Goal: Book appointment/travel/reservation

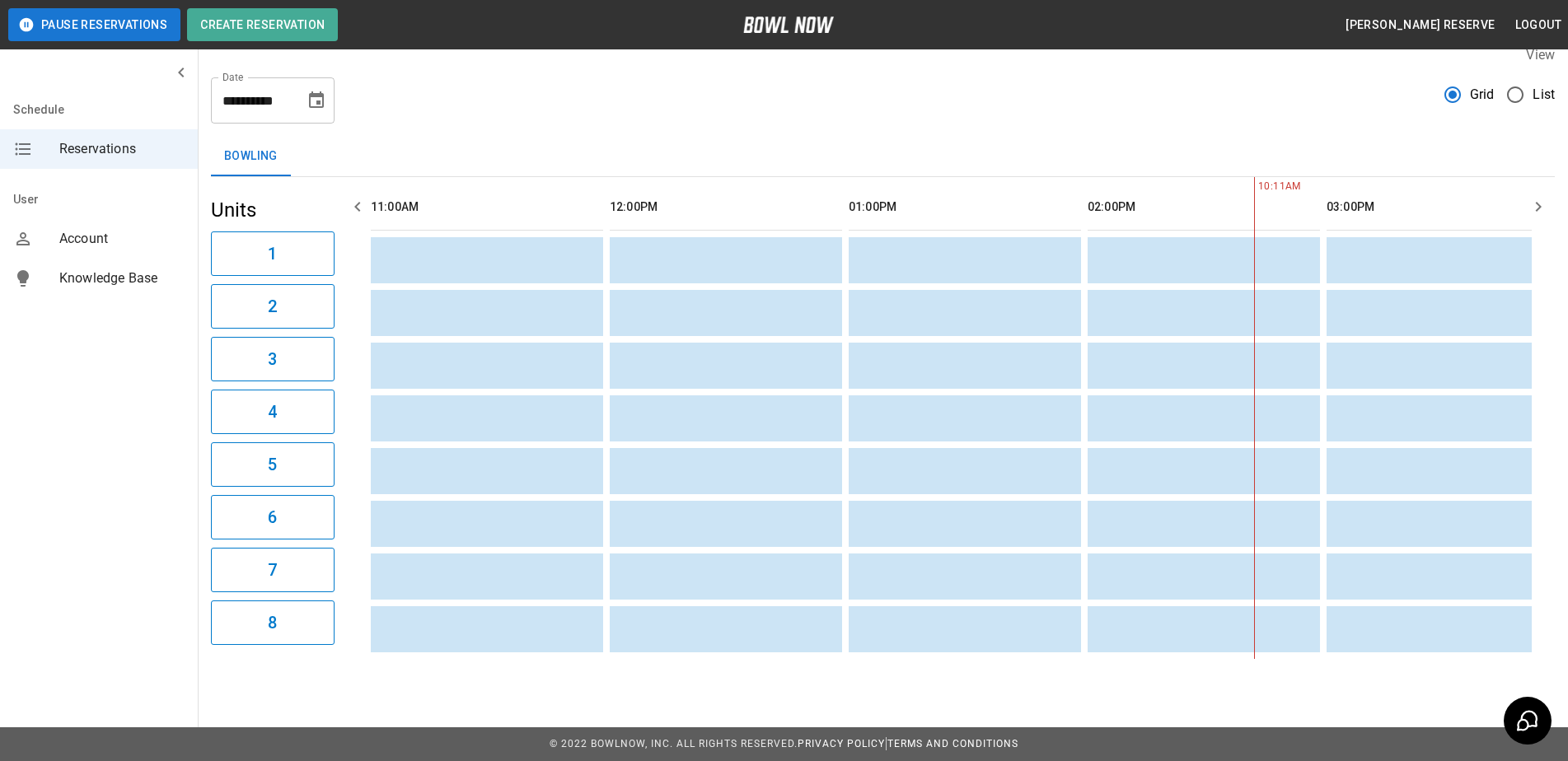
scroll to position [0, 1673]
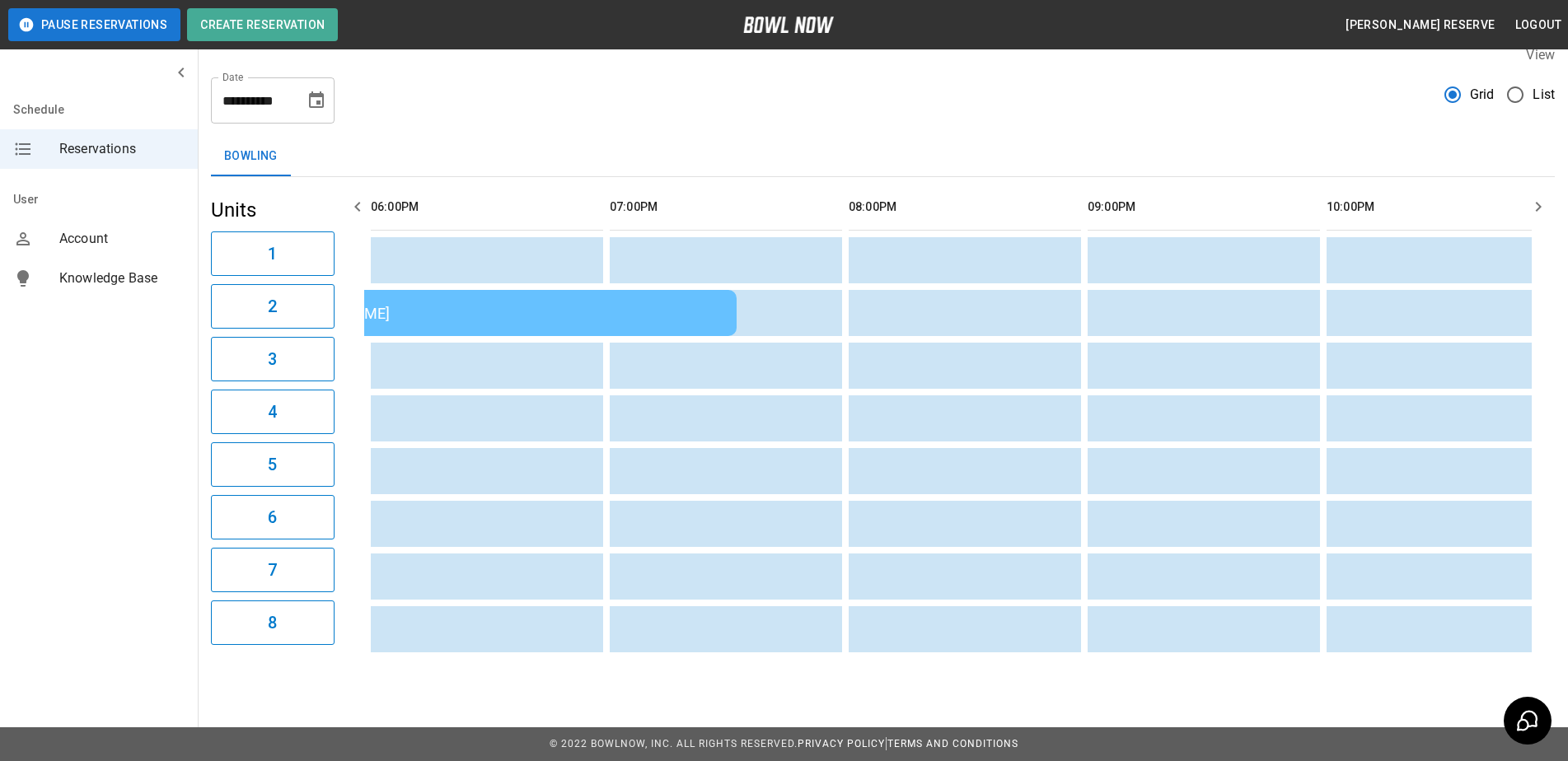
click at [312, 91] on icon "Choose date, selected date is Sep 10, 2025" at bounding box center [317, 101] width 20 height 20
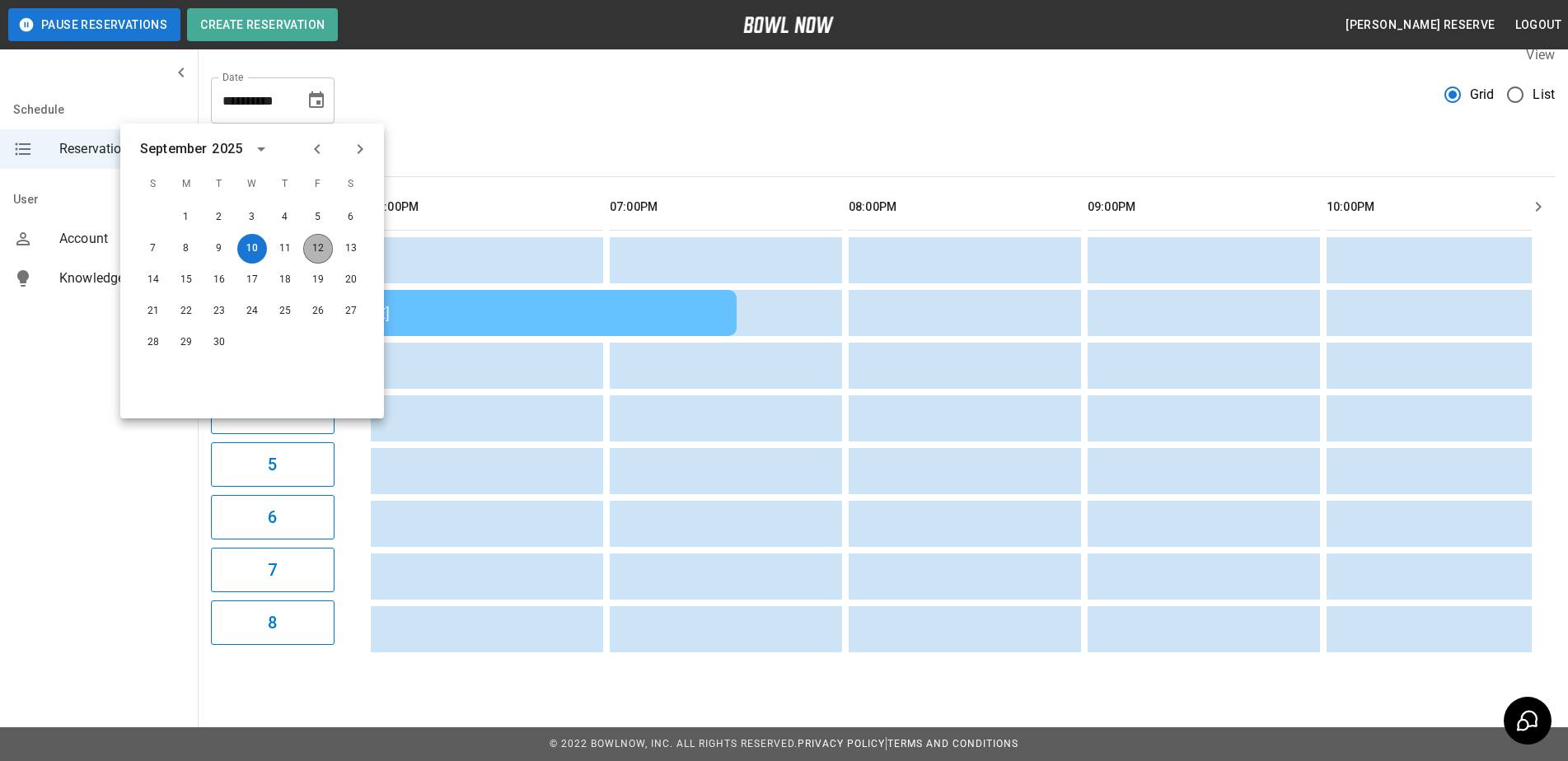
click at [320, 239] on button "12" at bounding box center [317, 248] width 30 height 30
type input "**********"
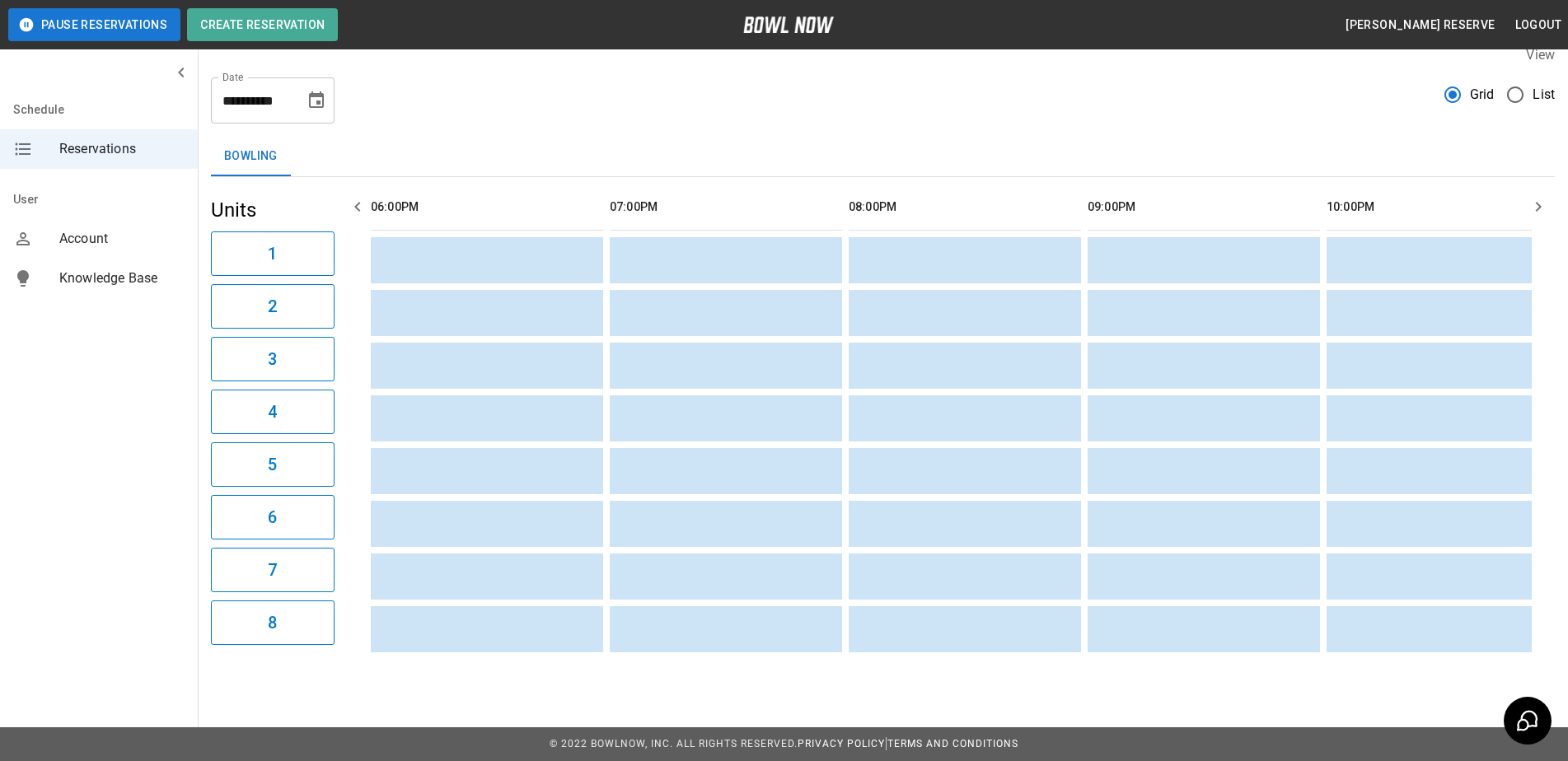
scroll to position [0, 0]
click at [1539, 197] on icon "button" at bounding box center [1539, 207] width 20 height 20
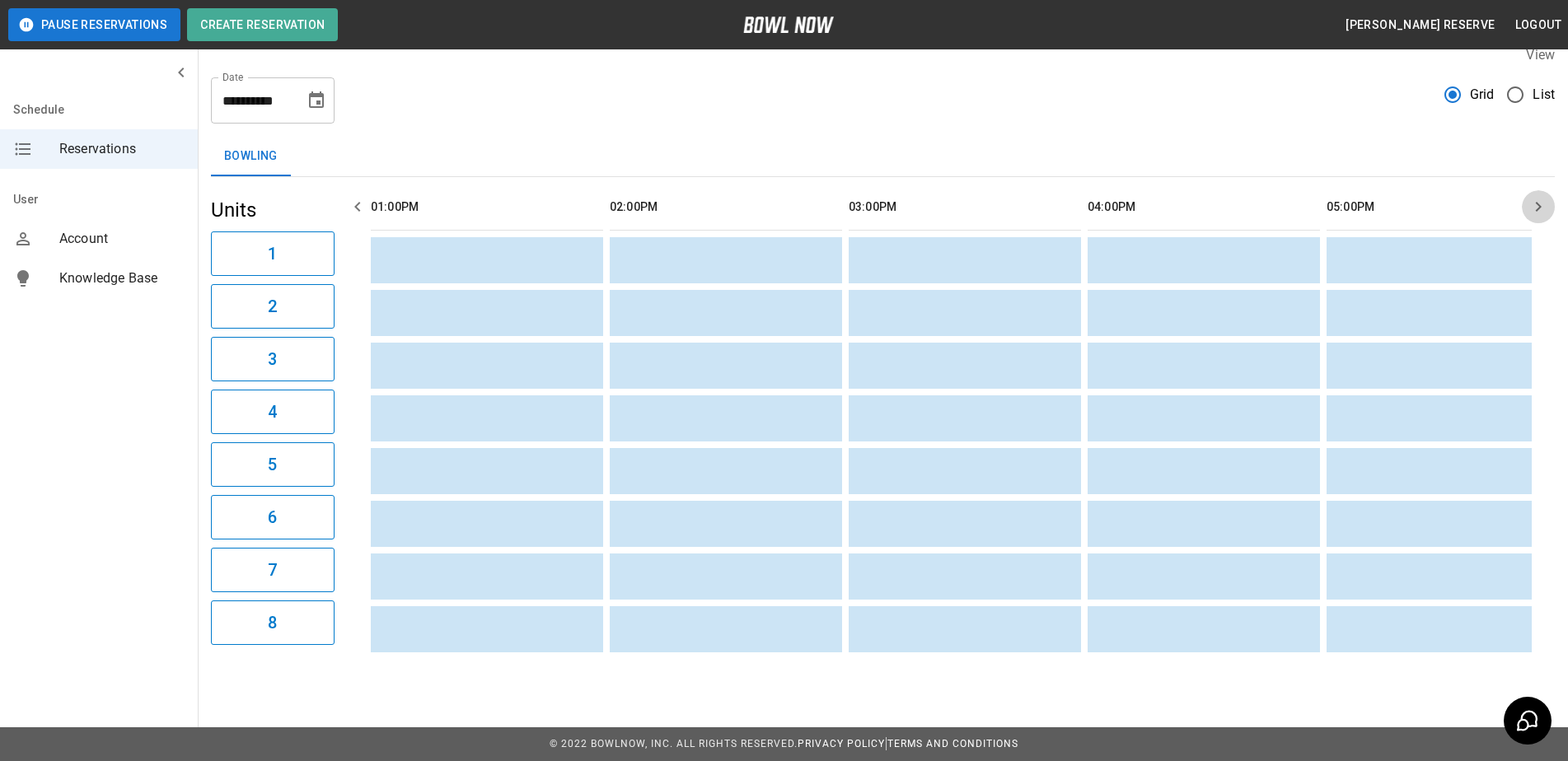
click at [1539, 197] on icon "button" at bounding box center [1539, 207] width 20 height 20
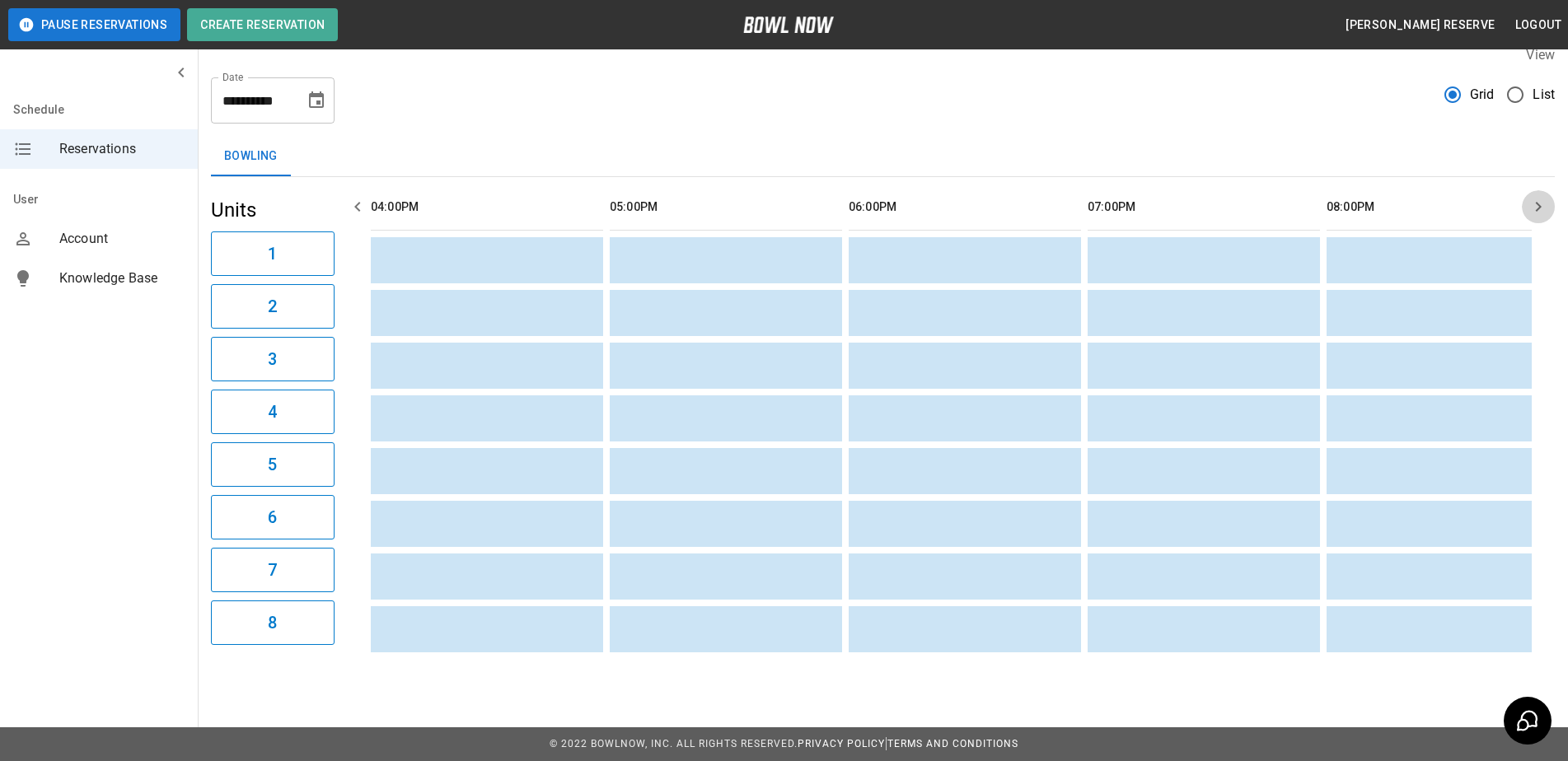
click at [1539, 197] on icon "button" at bounding box center [1539, 207] width 20 height 20
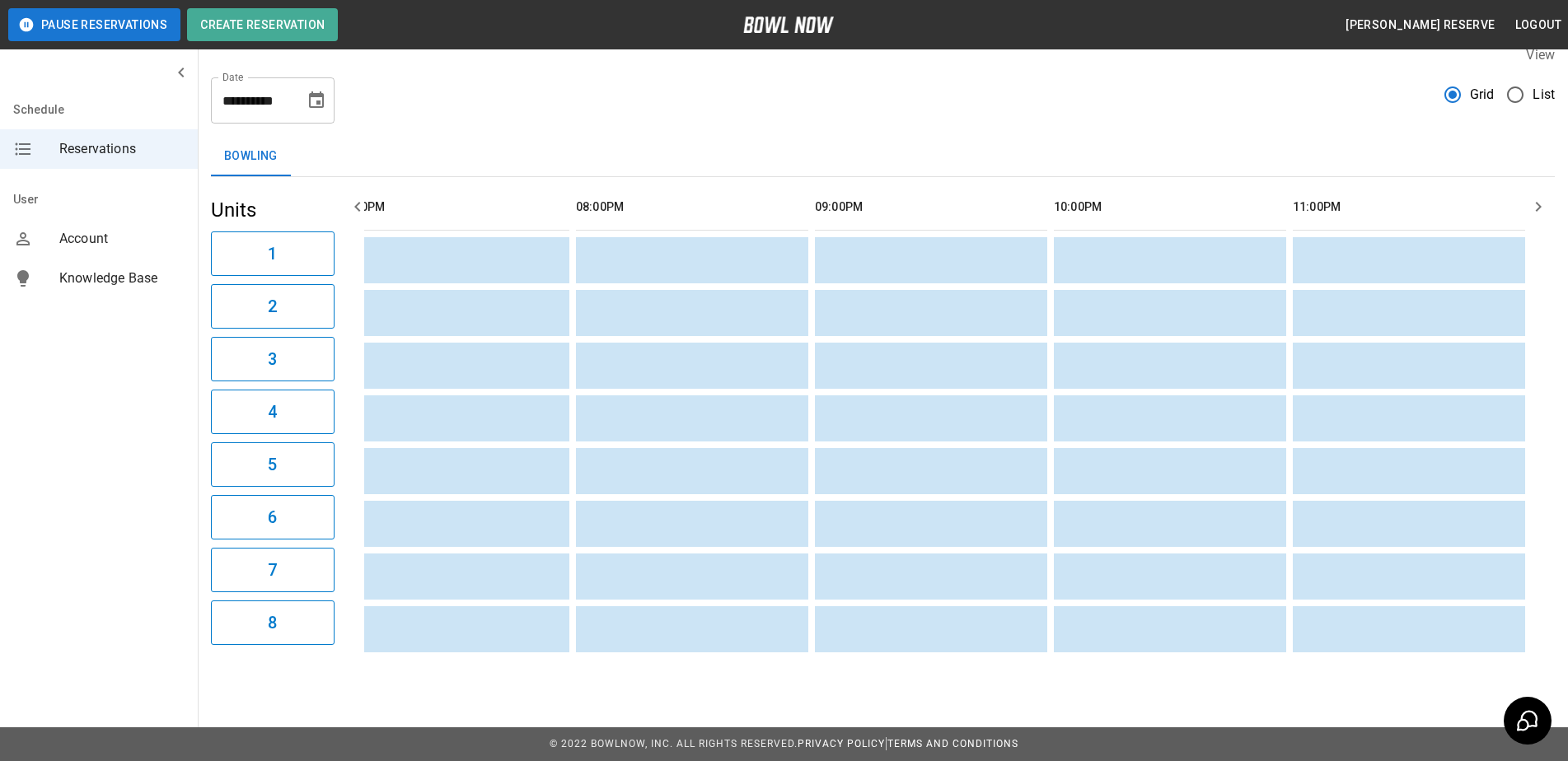
click at [1539, 197] on icon "button" at bounding box center [1539, 207] width 20 height 20
click at [355, 197] on icon "button" at bounding box center [357, 207] width 20 height 20
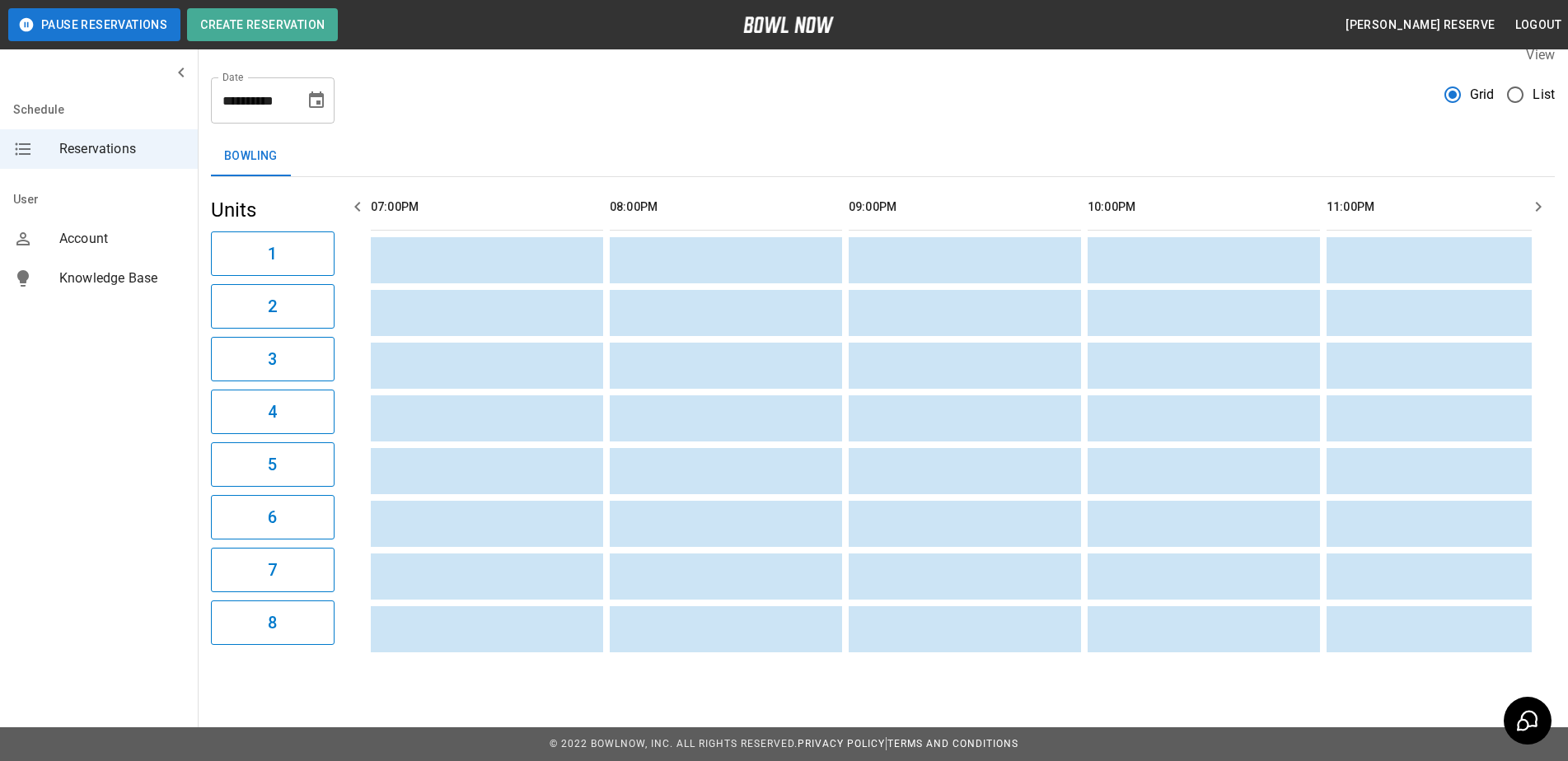
click at [355, 197] on icon "button" at bounding box center [357, 207] width 20 height 20
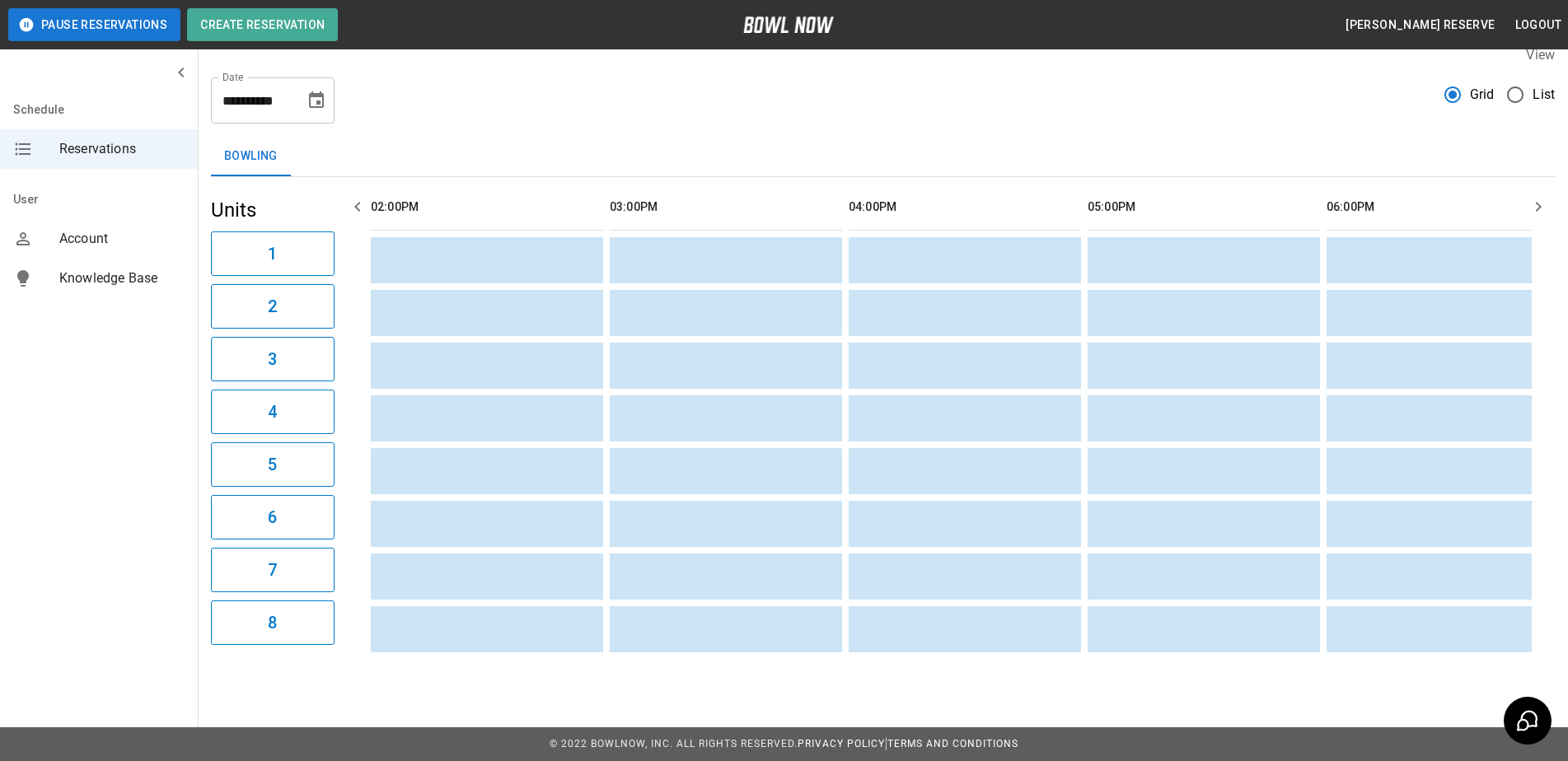
click at [355, 197] on icon "button" at bounding box center [357, 207] width 20 height 20
